Goal: Information Seeking & Learning: Check status

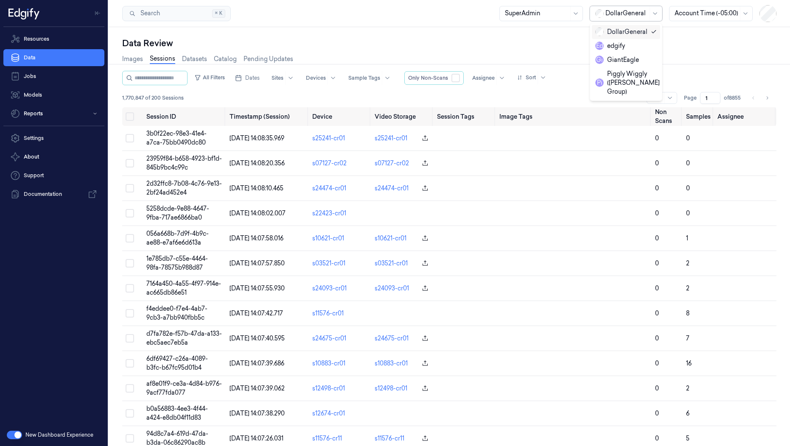
click at [634, 17] on div at bounding box center [626, 13] width 42 height 9
click at [607, 61] on div "GiantEagle" at bounding box center [617, 60] width 44 height 9
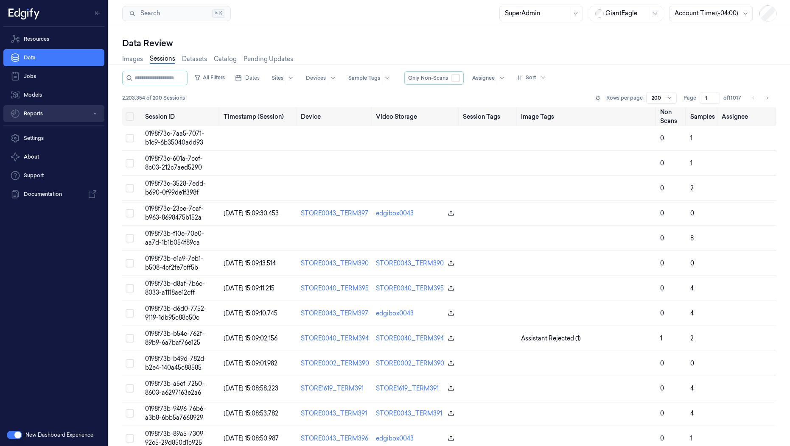
click at [30, 120] on button "Reports" at bounding box center [53, 113] width 101 height 17
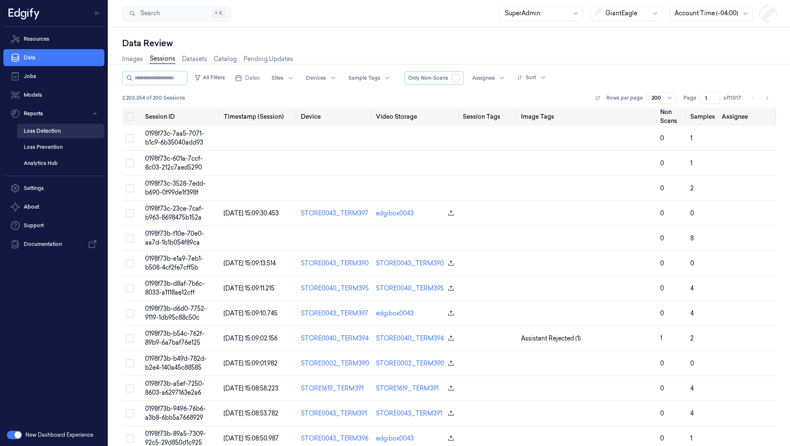
click at [30, 131] on link "Loss Detection" at bounding box center [60, 131] width 87 height 14
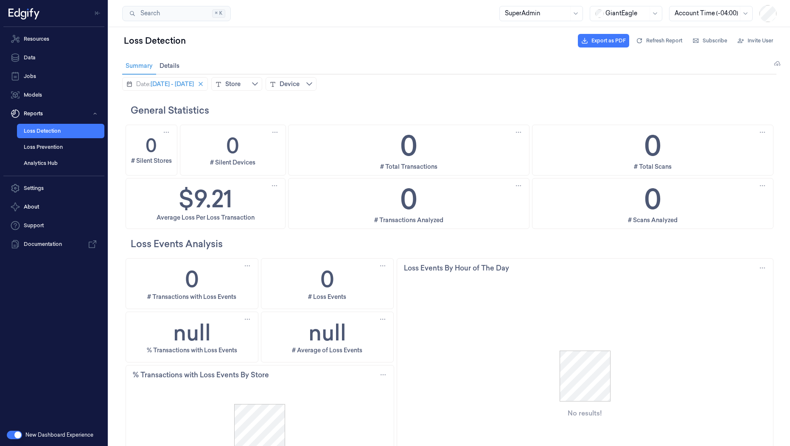
click at [397, 80] on div "Date: [DATE] - [DATE] Store Device To pick up a draggable item, press the space…" at bounding box center [449, 84] width 654 height 14
click at [62, 152] on link "Loss Prevention" at bounding box center [60, 147] width 87 height 14
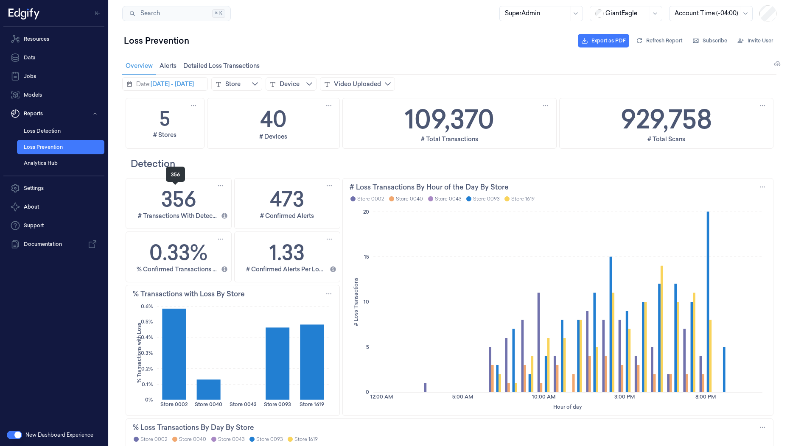
scroll to position [327, 0]
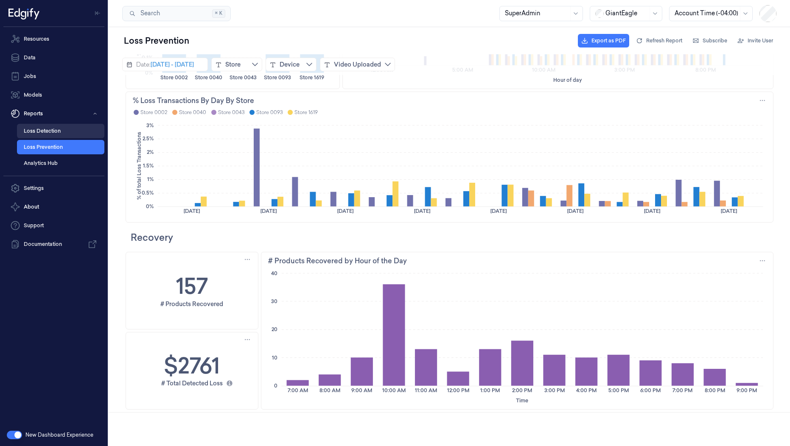
click at [47, 136] on link "Loss Detection" at bounding box center [60, 131] width 87 height 14
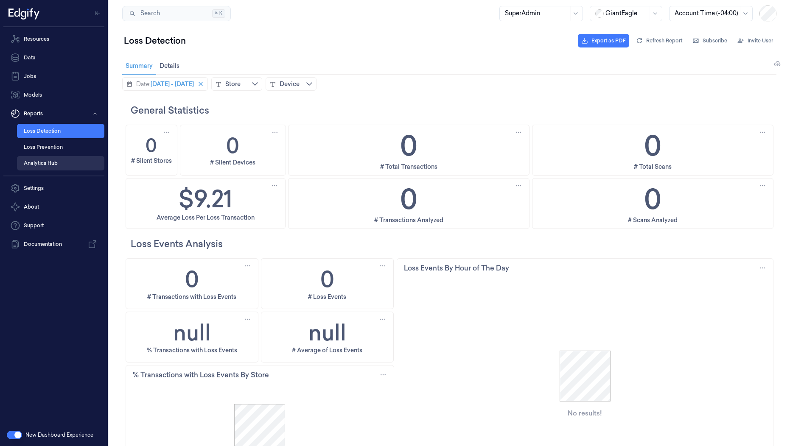
click at [43, 164] on link "Analytics Hub" at bounding box center [60, 163] width 87 height 14
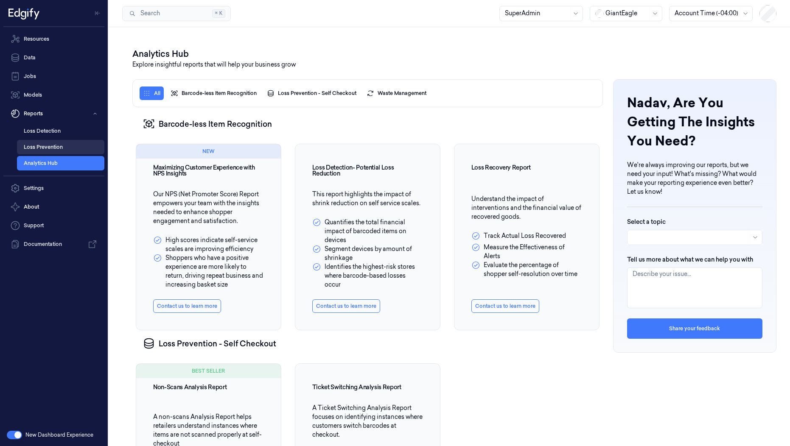
click at [51, 145] on link "Loss Prevention" at bounding box center [60, 147] width 87 height 14
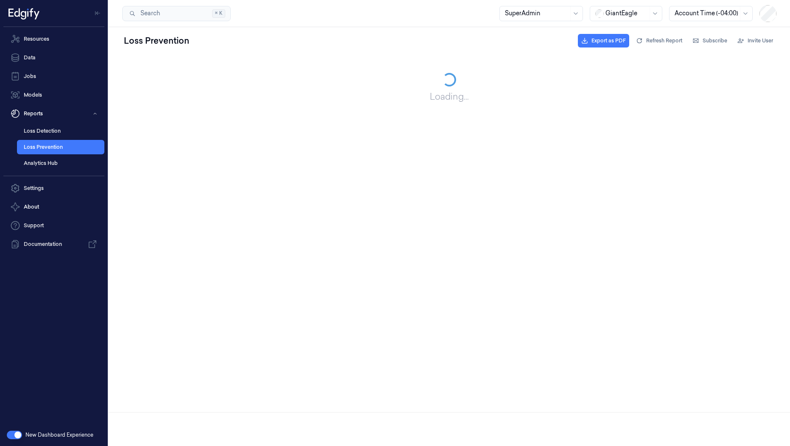
click at [58, 123] on ul "Loss Detection Loss Prevention Analytics Hub" at bounding box center [53, 147] width 101 height 50
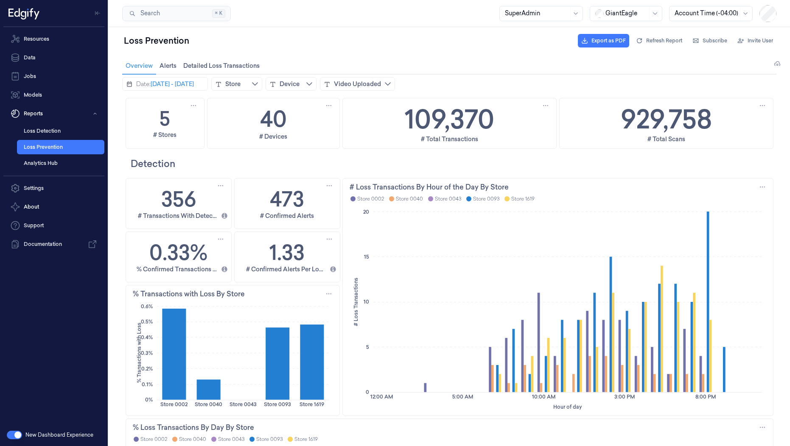
click at [470, 49] on div "Loss Prevention Export as PDF Refresh Report Subscribe Invite User" at bounding box center [449, 41] width 654 height 20
click at [493, 49] on div "Loss Prevention Export as PDF Refresh Report Subscribe Invite User" at bounding box center [449, 41] width 654 height 20
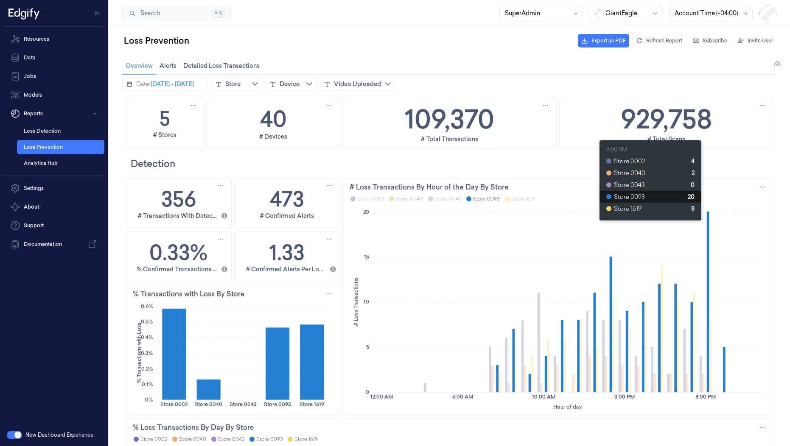
click at [508, 171] on div "Detection" at bounding box center [450, 163] width 648 height 24
click at [607, 81] on div "Date: [DATE] - [DATE] Store Device Video Uploaded To pick up a draggable item, …" at bounding box center [449, 84] width 654 height 14
click at [718, 94] on div "Date: [DATE] - [DATE] Store Device Video Uploaded To pick up a draggable item, …" at bounding box center [449, 84] width 681 height 21
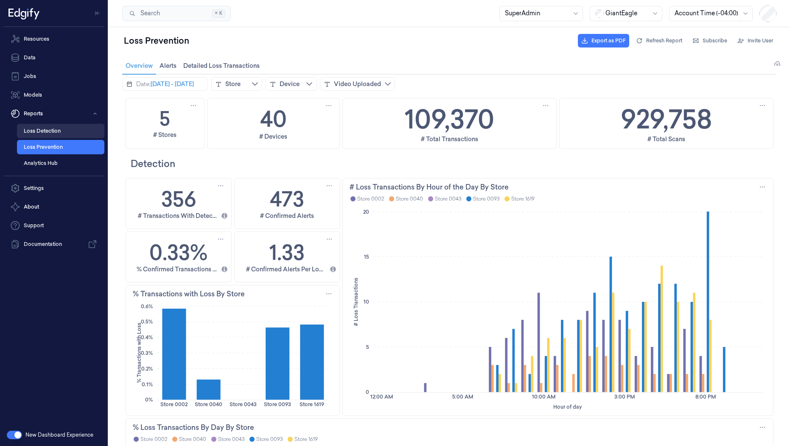
click at [39, 126] on link "Loss Detection" at bounding box center [60, 131] width 87 height 14
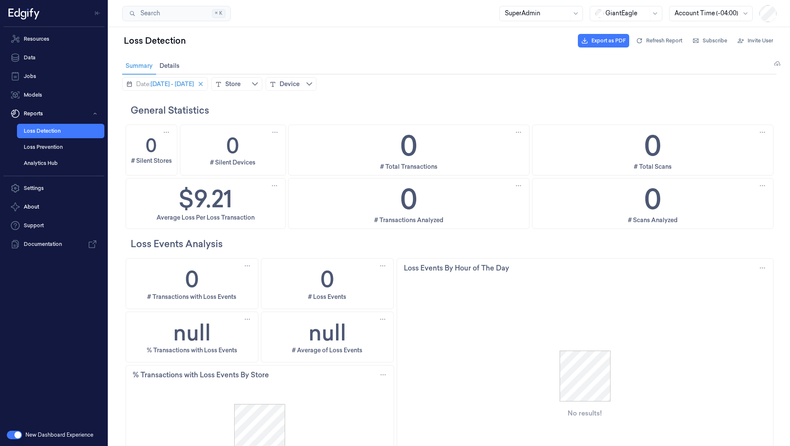
click at [345, 110] on h2 "General Statistics" at bounding box center [452, 111] width 643 height 14
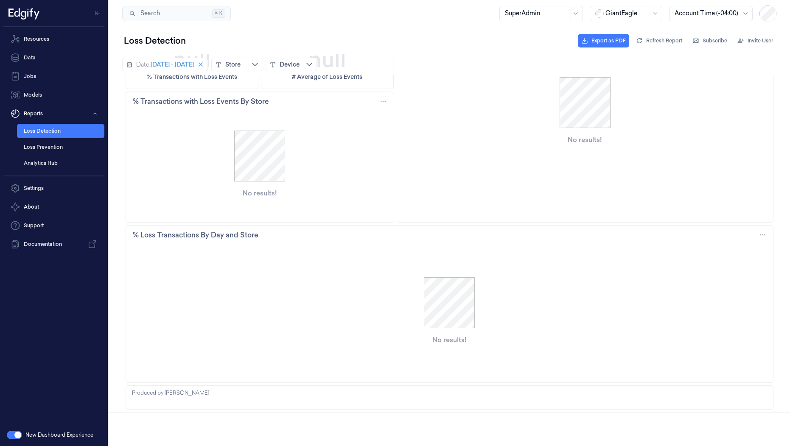
click at [156, 394] on p "Produced by [PERSON_NAME]" at bounding box center [450, 393] width 636 height 9
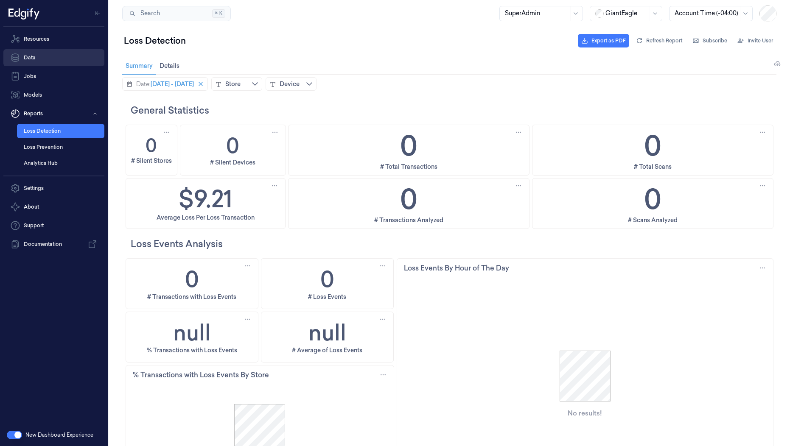
click at [44, 55] on link "Data" at bounding box center [53, 57] width 101 height 17
